Goal: Information Seeking & Learning: Check status

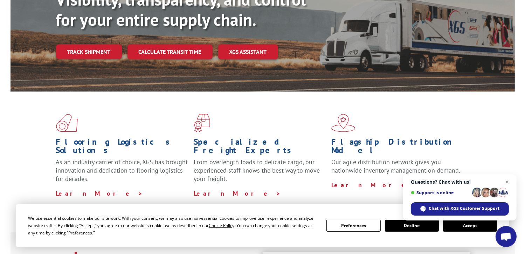
scroll to position [140, 0]
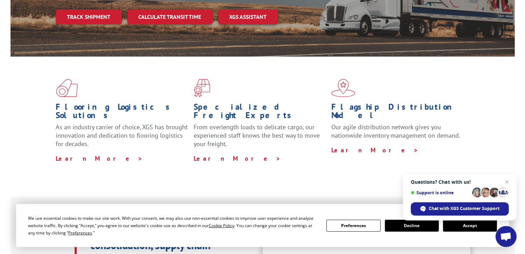
click at [470, 224] on button "Accept" at bounding box center [470, 226] width 54 height 12
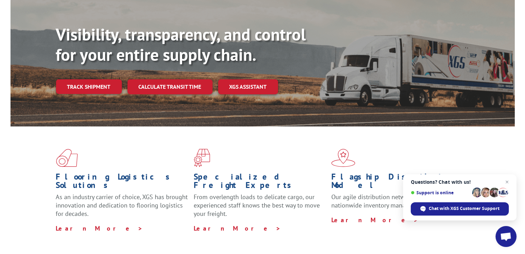
scroll to position [35, 0]
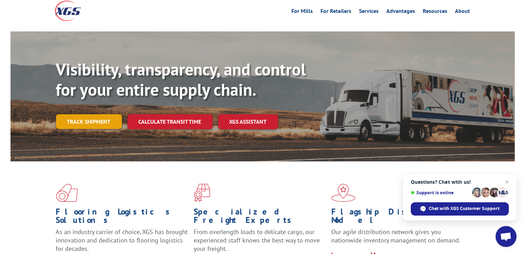
click at [104, 114] on link "Track shipment" at bounding box center [89, 121] width 66 height 15
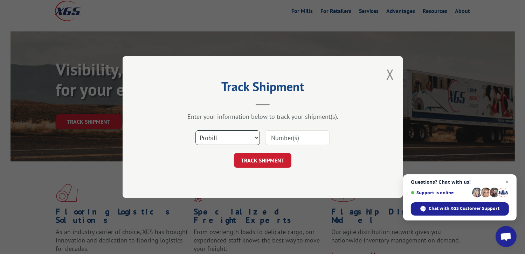
click at [213, 138] on select "Select category... Probill BOL PO" at bounding box center [227, 138] width 64 height 15
click at [213, 137] on select "Select category... Probill BOL PO" at bounding box center [227, 138] width 64 height 15
click at [235, 134] on select "Select category... Probill BOL PO" at bounding box center [227, 138] width 64 height 15
drag, startPoint x: 234, startPoint y: 134, endPoint x: 204, endPoint y: 134, distance: 30.1
click at [204, 134] on select "Select category... Probill BOL PO" at bounding box center [227, 138] width 64 height 15
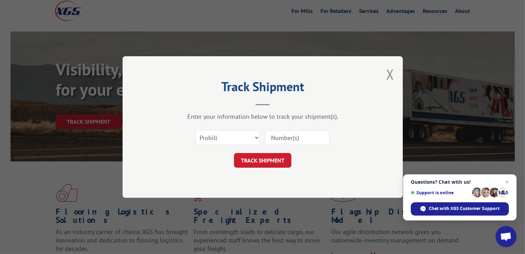
click at [298, 138] on input at bounding box center [297, 138] width 64 height 15
paste input "17690922"
type input "17690922"
click at [280, 156] on button "TRACK SHIPMENT" at bounding box center [262, 160] width 57 height 15
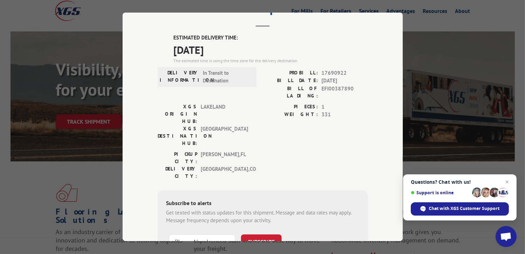
click at [173, 34] on label "ESTIMATED DELIVERY TIME:" at bounding box center [270, 38] width 194 height 8
drag, startPoint x: 171, startPoint y: 37, endPoint x: 228, endPoint y: 51, distance: 59.1
click at [228, 51] on div "ESTIMATED DELIVERY TIME: [DATE] The estimated time is using the time zone for t…" at bounding box center [270, 49] width 194 height 30
copy div "ESTIMATED DELIVERY TIME: [DATE]"
